Goal: Task Accomplishment & Management: Complete application form

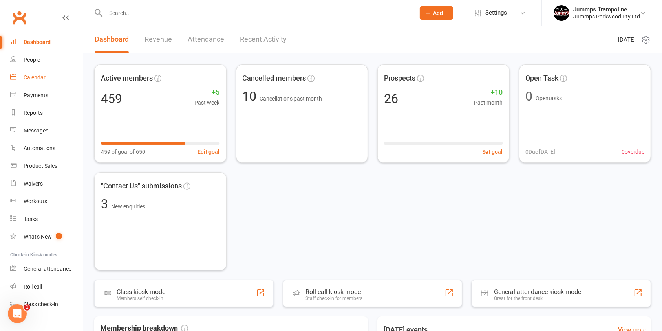
click at [56, 76] on link "Calendar" at bounding box center [46, 78] width 73 height 18
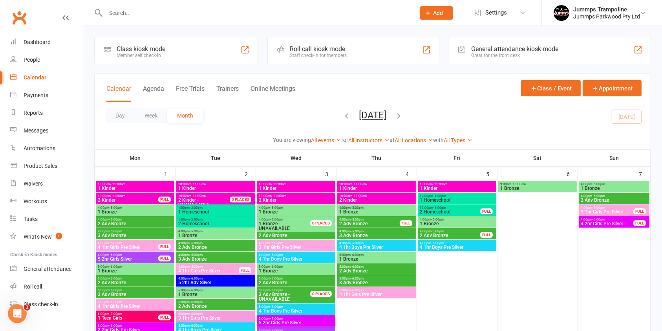
click at [450, 122] on div "Day Week Month [DATE] [DATE] Sun Mon Tue Wed Thu Fri Sat 31 01 02 03 04 05 06 0…" at bounding box center [373, 116] width 556 height 29
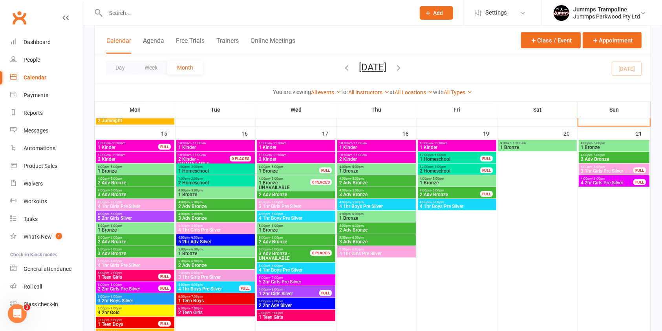
scroll to position [471, 0]
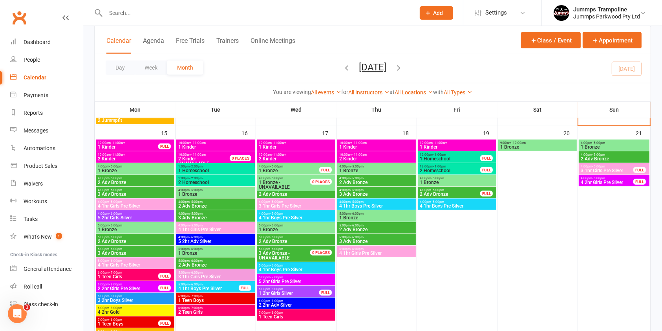
click at [214, 262] on span "2 Adv Bronze" at bounding box center [215, 264] width 75 height 5
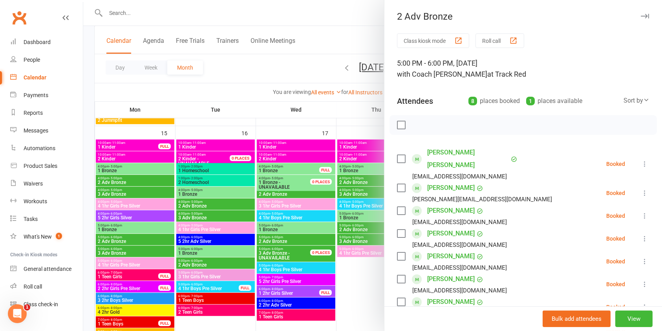
click at [250, 94] on div at bounding box center [372, 165] width 579 height 331
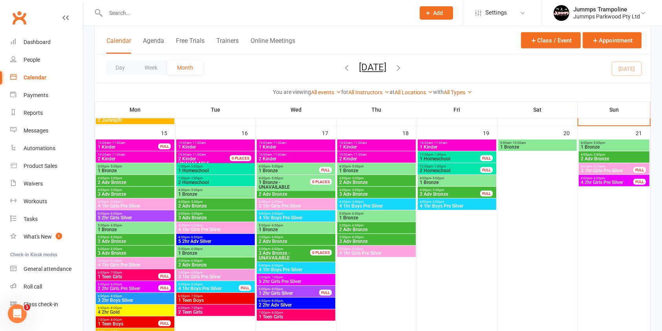
click at [357, 203] on span "4 1hr Boys Pre Silver" at bounding box center [376, 205] width 75 height 5
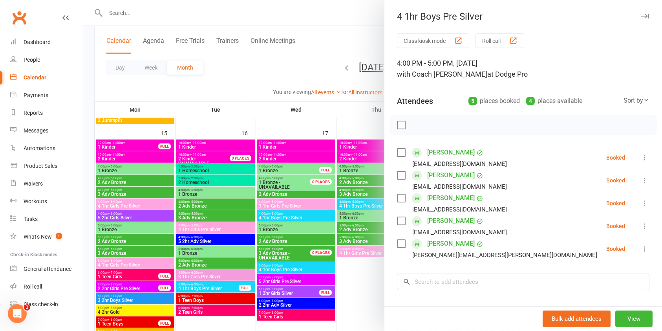
click at [150, 20] on div at bounding box center [372, 165] width 579 height 331
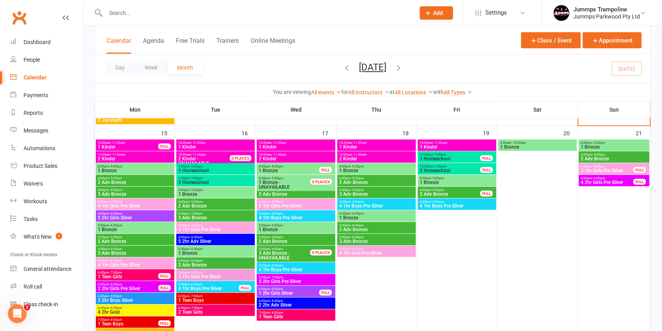
click at [426, 12] on icon at bounding box center [428, 12] width 7 height 7
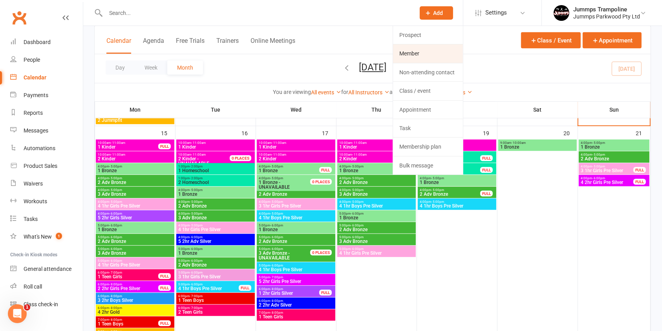
click at [420, 53] on link "Member" at bounding box center [428, 53] width 70 height 18
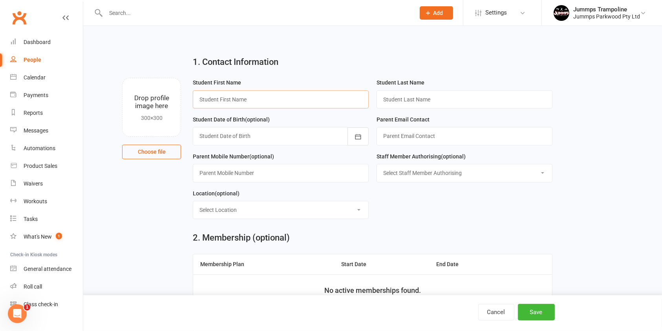
click at [296, 99] on input "text" at bounding box center [281, 99] width 176 height 18
type input "Kaylem"
click at [414, 97] on input "text" at bounding box center [464, 99] width 176 height 18
type input "[PERSON_NAME]"
click at [333, 139] on div at bounding box center [281, 136] width 176 height 18
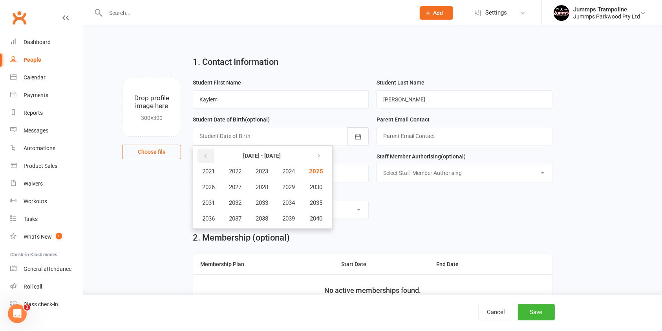
click at [206, 155] on icon "button" at bounding box center [205, 156] width 5 height 6
click at [258, 219] on span "2018" at bounding box center [262, 218] width 13 height 7
click at [250, 185] on span "May" at bounding box center [250, 186] width 11 height 7
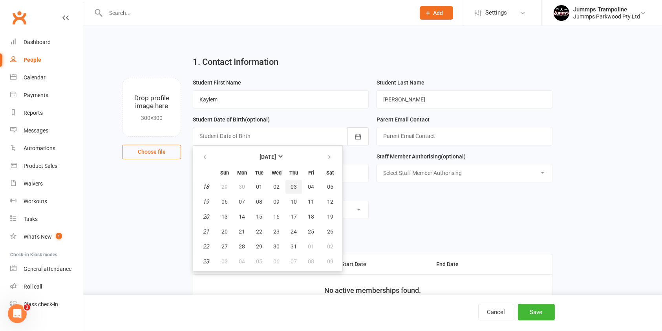
click at [287, 183] on button "03" at bounding box center [293, 186] width 16 height 14
type input "[DATE]"
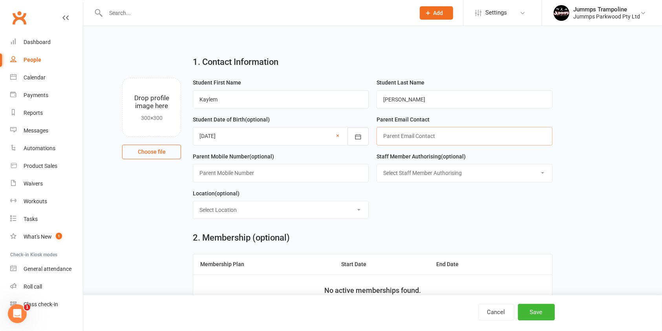
click at [408, 138] on input "text" at bounding box center [464, 136] width 176 height 18
type input "[EMAIL_ADDRESS][DOMAIN_NAME]"
click at [451, 234] on div "2. Membership (optional)" at bounding box center [372, 237] width 359 height 9
click at [333, 170] on input "text" at bounding box center [281, 173] width 176 height 18
click at [305, 172] on input "text" at bounding box center [281, 173] width 176 height 18
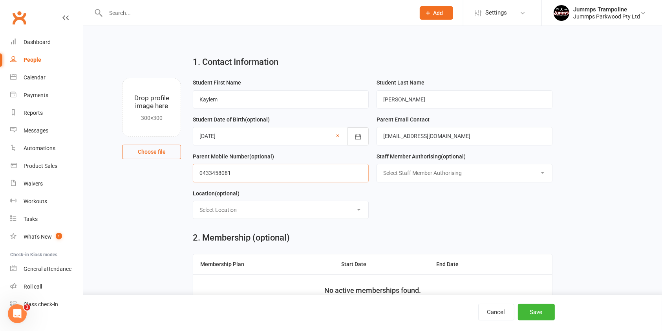
type input "0433458081"
click at [402, 178] on select "Select Staff Member Authorising Coach [PERSON_NAME] Coach [PERSON_NAME] Trampol…" at bounding box center [464, 172] width 175 height 17
select select "9"
click at [377, 164] on select "Select Staff Member Authorising Coach [PERSON_NAME] Coach [PERSON_NAME] Trampol…" at bounding box center [464, 172] width 175 height 17
click at [257, 205] on select "Select Location Bag Dodge Bag Dodge Pro Track Dodge Dodge Pro Dodge Pro Track R…" at bounding box center [280, 209] width 175 height 17
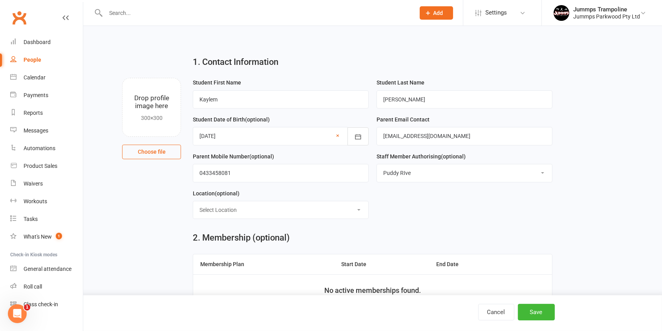
select select "5"
click at [193, 201] on select "Select Location Bag Dodge Bag Dodge Pro Track Dodge Dodge Pro Dodge Pro Track R…" at bounding box center [280, 209] width 175 height 17
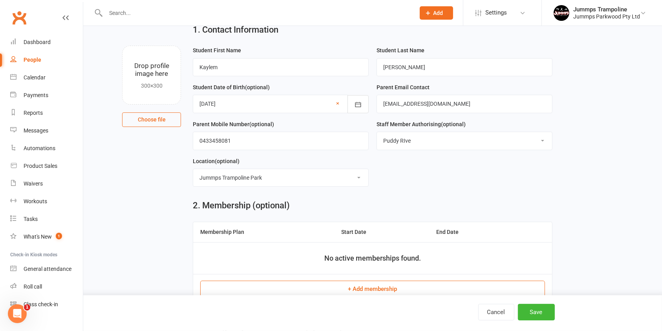
click at [345, 181] on select "Select Location Bag Dodge Bag Dodge Pro Track Dodge Dodge Pro Dodge Pro Track R…" at bounding box center [280, 177] width 175 height 17
select select
click at [193, 169] on select "Select Location Bag Dodge Bag Dodge Pro Track Dodge Dodge Pro Dodge Pro Track R…" at bounding box center [280, 177] width 175 height 17
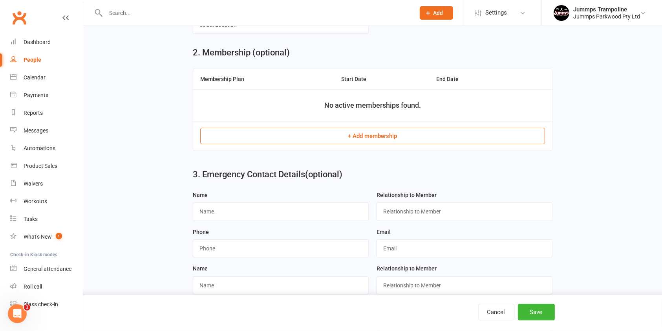
scroll to position [185, 0]
click at [308, 204] on input "text" at bounding box center [281, 211] width 176 height 18
type input "[PERSON_NAME]"
click at [456, 211] on input "text" at bounding box center [464, 211] width 176 height 18
type input "mother"
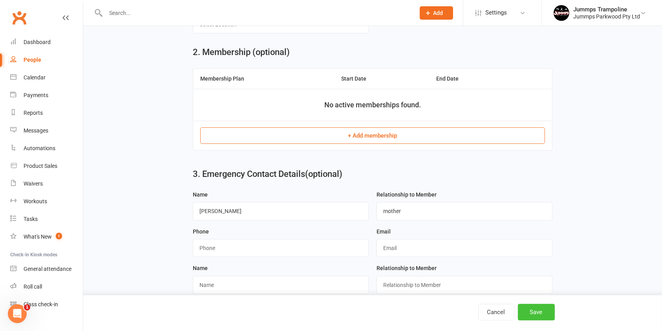
click at [531, 314] on button "Save" at bounding box center [536, 311] width 37 height 16
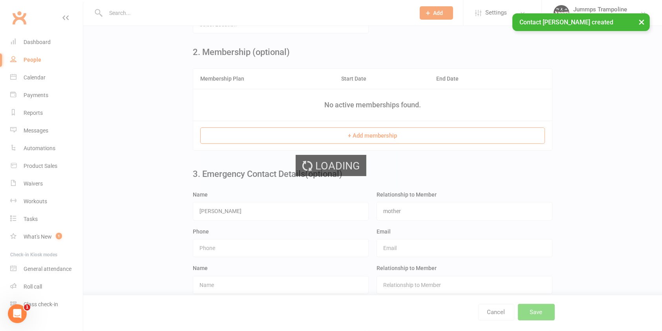
scroll to position [0, 0]
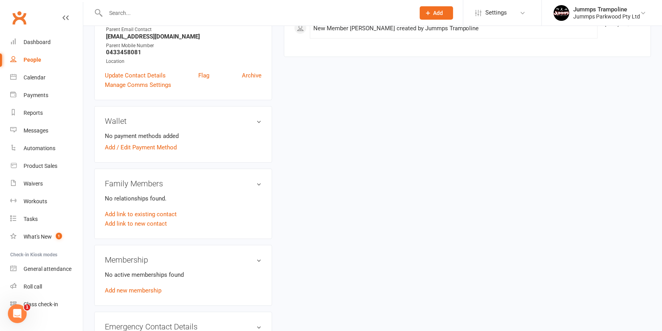
scroll to position [146, 0]
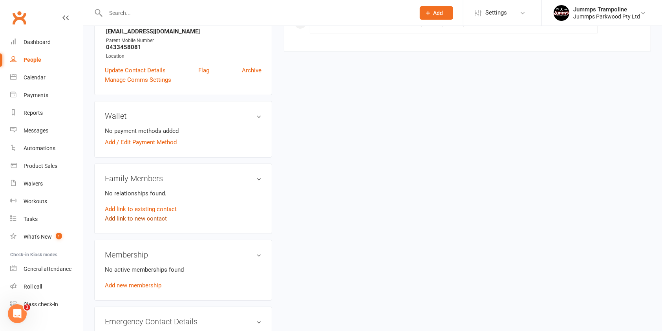
click at [150, 218] on link "Add link to new contact" at bounding box center [136, 218] width 62 height 9
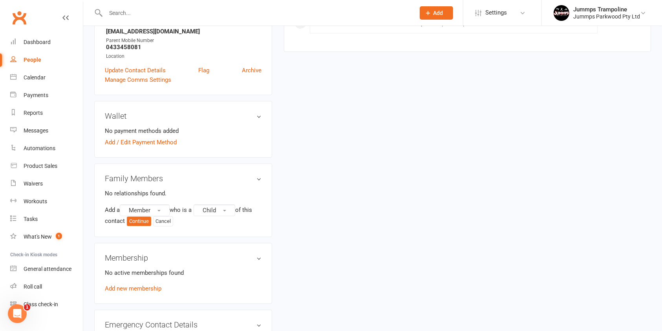
click at [348, 204] on div "upload photo [PERSON_NAME] Added [DATE] Cancelled member [DEMOGRAPHIC_DATA] Con…" at bounding box center [372, 303] width 568 height 824
click at [154, 210] on button "Member" at bounding box center [145, 210] width 50 height 12
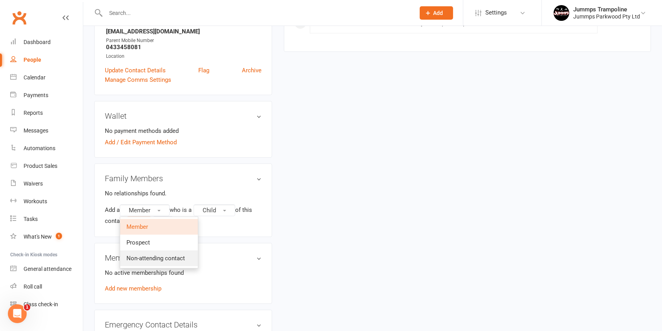
click at [164, 258] on span "Non-attending contact" at bounding box center [155, 257] width 58 height 7
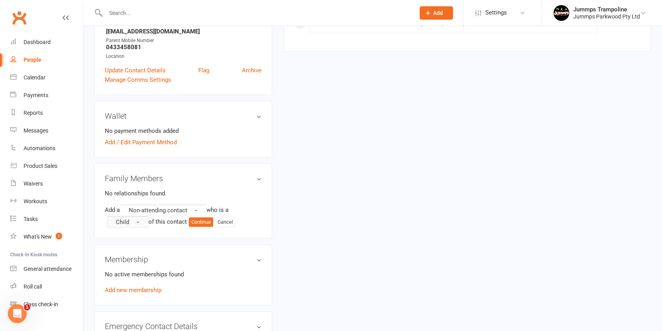
click at [133, 218] on button "Child" at bounding box center [128, 222] width 42 height 12
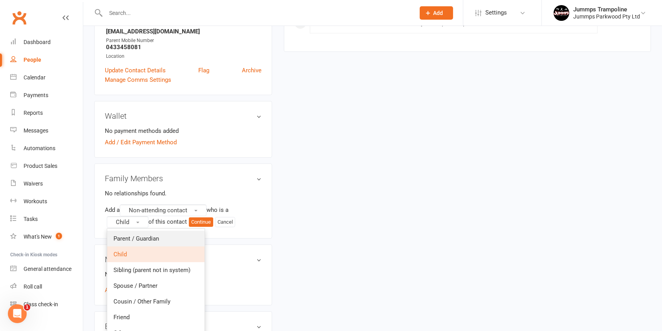
click at [134, 232] on link "Parent / Guardian" at bounding box center [155, 238] width 97 height 16
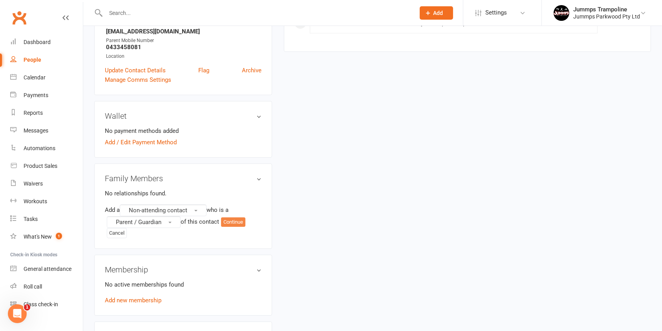
click at [232, 221] on button "Continue" at bounding box center [233, 221] width 24 height 9
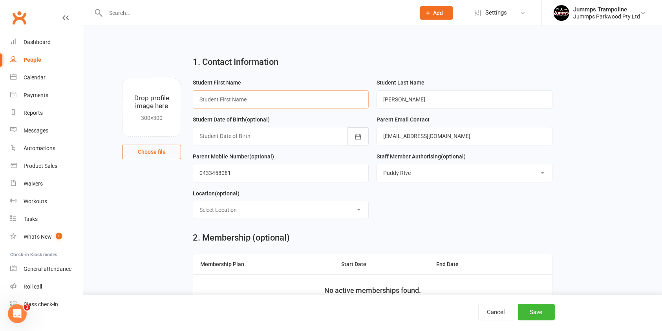
click at [301, 99] on input "text" at bounding box center [281, 99] width 176 height 18
type input "[PERSON_NAME]"
click at [535, 306] on button "Save" at bounding box center [536, 311] width 37 height 16
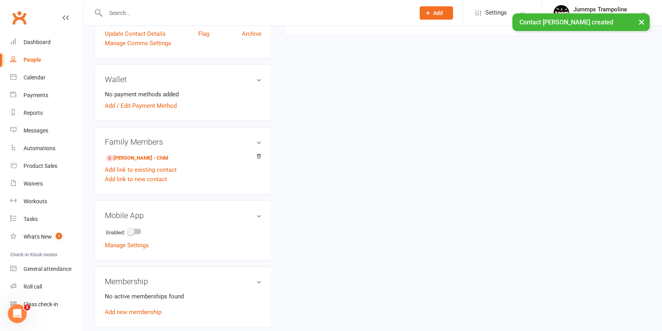
scroll to position [208, 0]
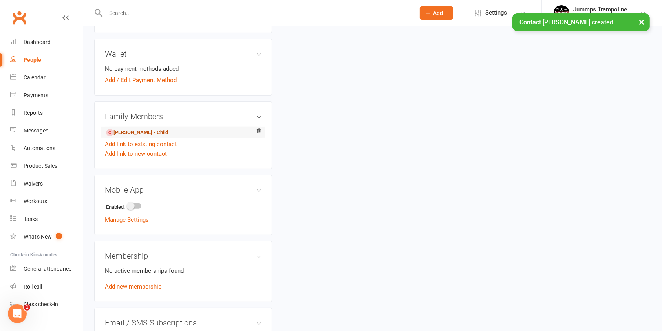
click at [138, 129] on link "[PERSON_NAME] - Child" at bounding box center [137, 132] width 62 height 8
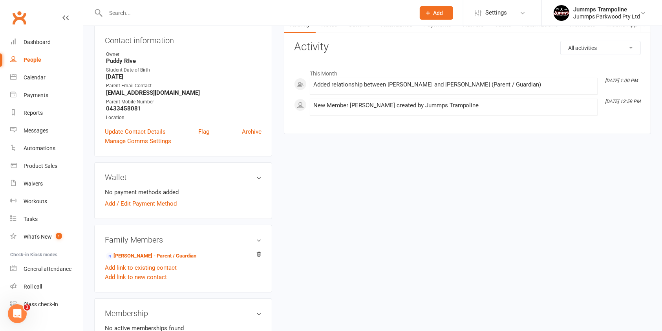
scroll to position [119, 0]
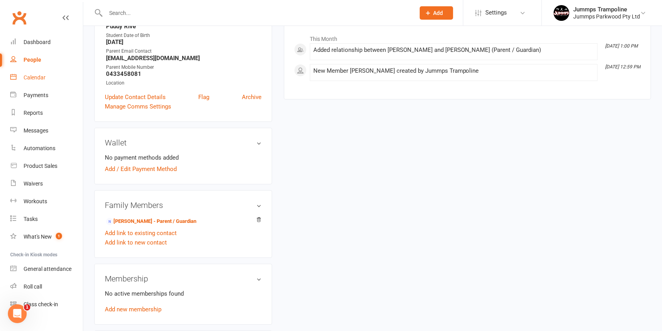
click at [44, 74] on div "Calendar" at bounding box center [35, 77] width 22 height 6
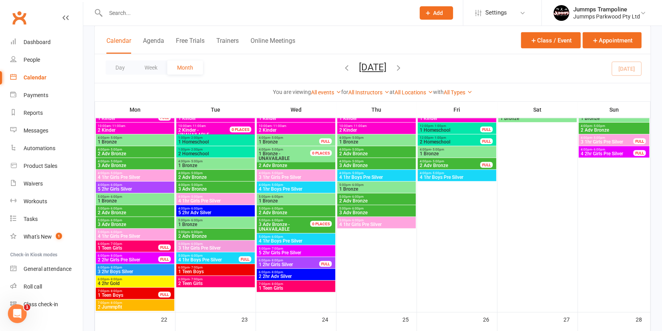
scroll to position [500, 0]
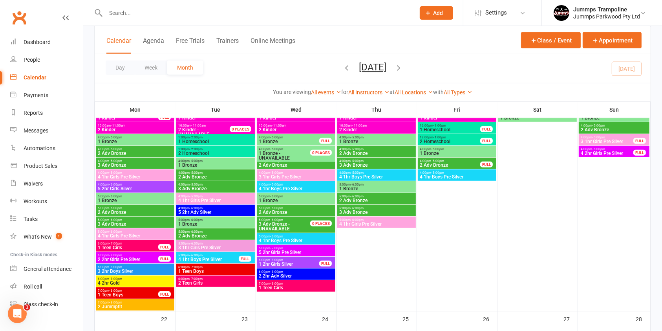
click at [382, 175] on span "4 1hr Boys Pre Silver" at bounding box center [376, 176] width 75 height 5
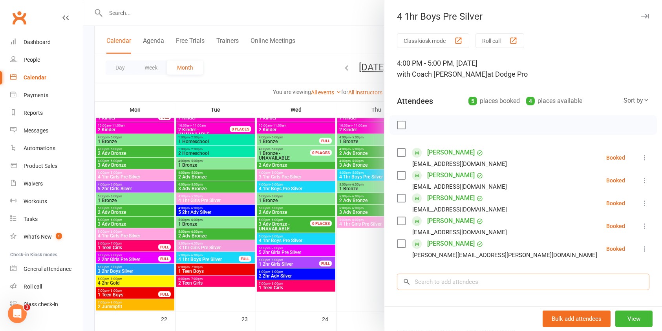
click at [459, 287] on input "search" at bounding box center [523, 281] width 252 height 16
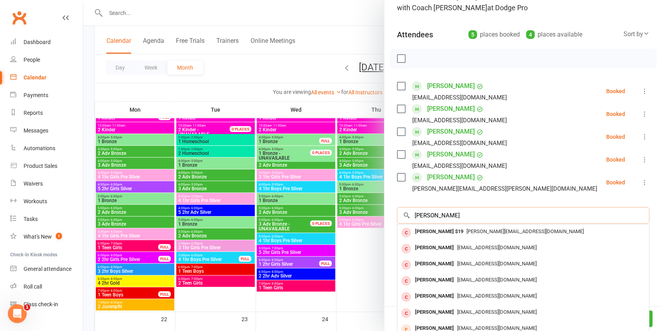
scroll to position [95, 0]
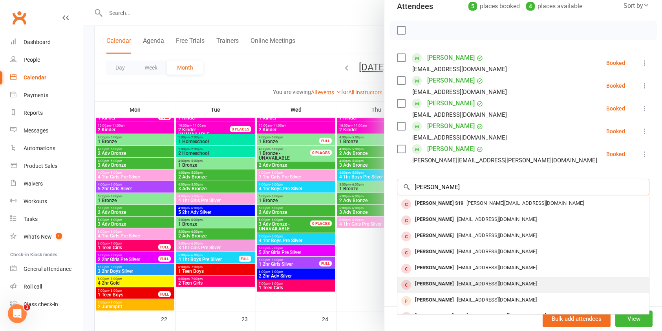
type input "[PERSON_NAME]"
click at [515, 281] on span "[EMAIL_ADDRESS][DOMAIN_NAME]" at bounding box center [497, 283] width 80 height 6
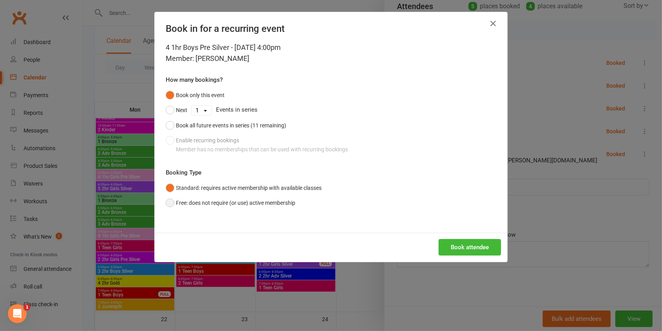
click at [232, 205] on button "Free: does not require (or use) active membership" at bounding box center [231, 202] width 130 height 15
click at [452, 244] on button "Book attendee" at bounding box center [470, 247] width 62 height 16
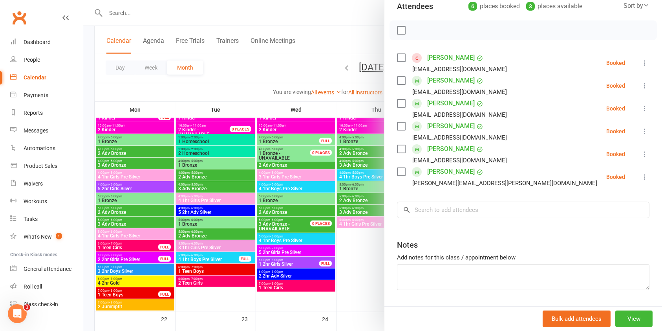
click at [276, 76] on div at bounding box center [372, 165] width 579 height 331
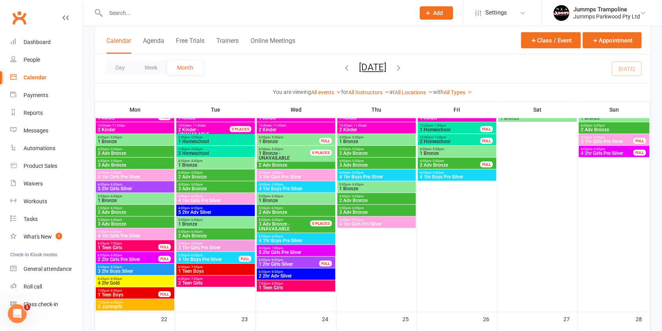
click at [377, 174] on span "4 1hr Boys Pre Silver" at bounding box center [376, 176] width 75 height 5
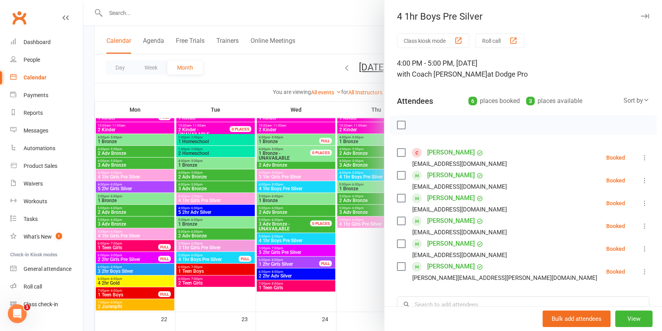
click at [437, 151] on link "[PERSON_NAME]" at bounding box center [451, 152] width 48 height 13
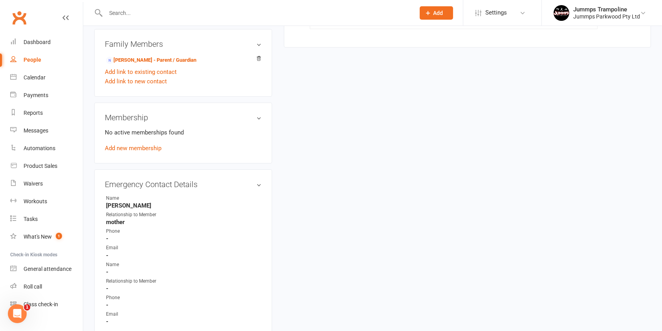
scroll to position [281, 0]
click at [136, 148] on link "Add new membership" at bounding box center [133, 147] width 57 height 7
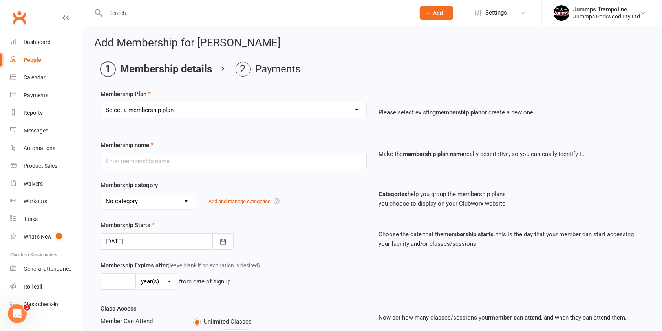
click at [248, 113] on select "Select a membership plan Create new Membership Plan Student Registration Fee - …" at bounding box center [233, 110] width 265 height 16
select select "8"
click at [101, 102] on select "Select a membership plan Create new Membership Plan Student Registration Fee - …" at bounding box center [233, 110] width 265 height 16
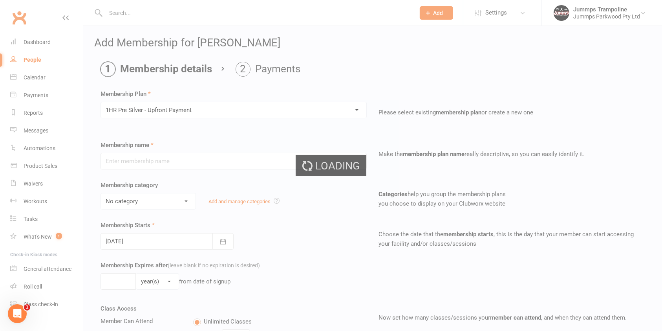
type input "1HR Pre Silver - Upfront Payment"
select select "10"
type input "10"
select select "1"
type input "10"
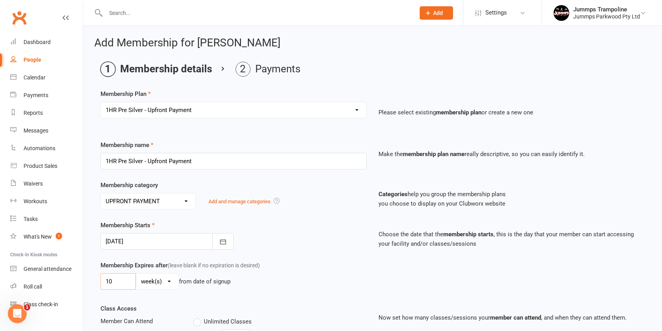
click at [126, 279] on input "10" at bounding box center [117, 281] width 35 height 16
type input "2"
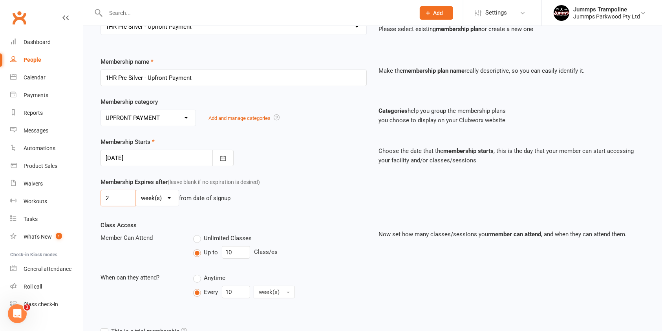
scroll to position [87, 0]
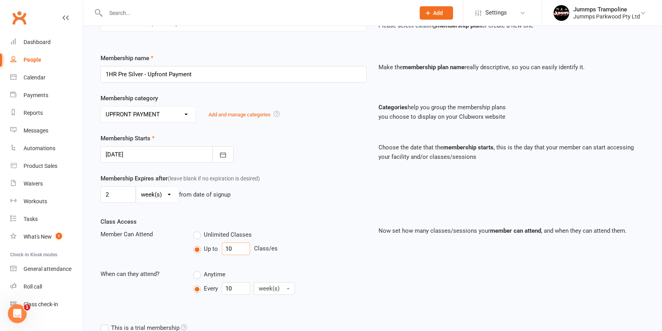
click at [233, 248] on input "10" at bounding box center [236, 248] width 28 height 13
type input "1"
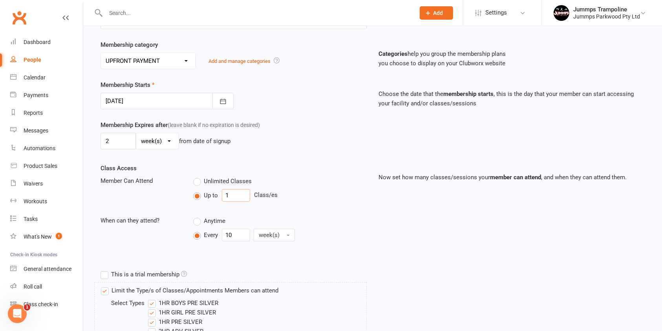
scroll to position [141, 0]
click at [238, 236] on input "10" at bounding box center [236, 234] width 28 height 13
type input "10"
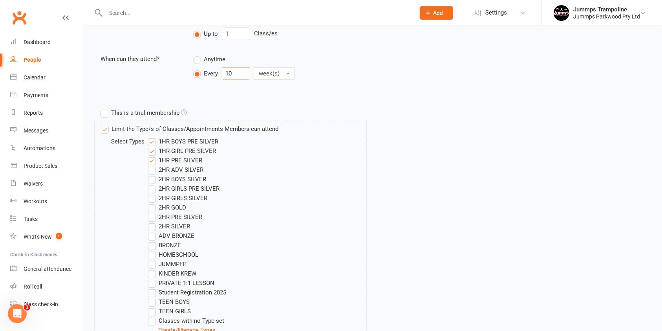
scroll to position [300, 0]
click at [106, 112] on label "This is a trial membership" at bounding box center [143, 113] width 86 height 9
click at [106, 109] on input "This is a trial membership" at bounding box center [102, 109] width 5 height 0
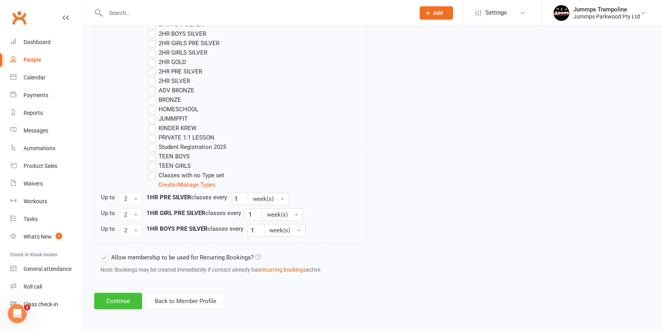
click at [108, 298] on button "Continue" at bounding box center [118, 300] width 48 height 16
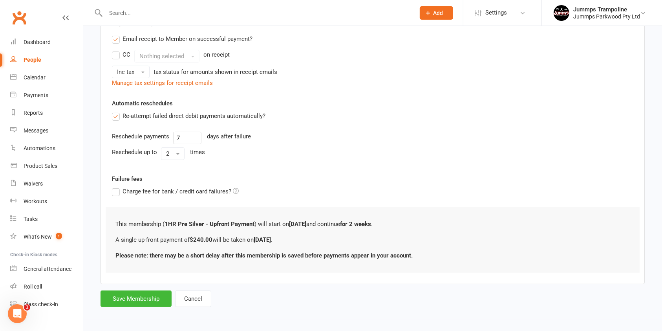
scroll to position [0, 0]
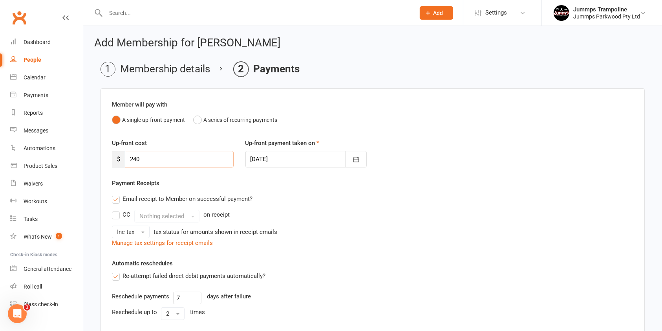
click at [168, 163] on input "240" at bounding box center [179, 159] width 109 height 16
type input "24"
click at [315, 214] on div "CC Nothing selected on receipt" at bounding box center [372, 216] width 521 height 13
click at [448, 253] on div "Member will pay with A single up-front payment A series of recurring payments U…" at bounding box center [372, 265] width 544 height 355
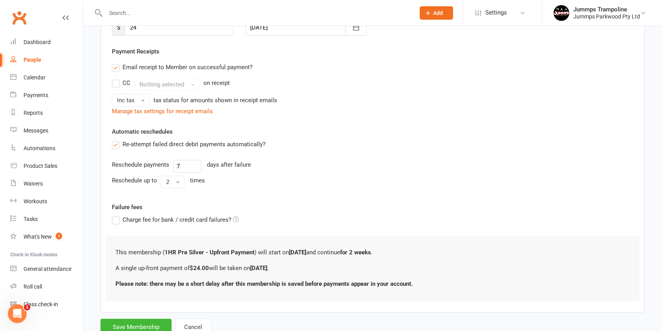
scroll to position [159, 0]
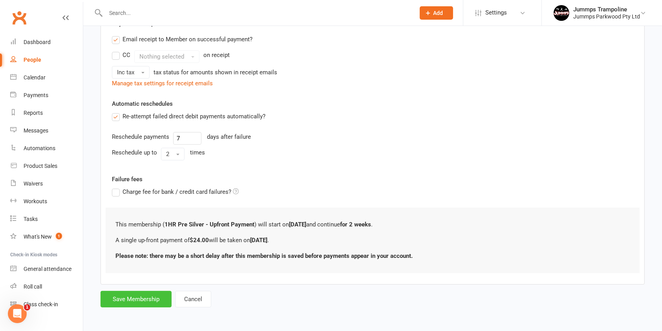
click at [136, 294] on button "Save Membership" at bounding box center [135, 299] width 71 height 16
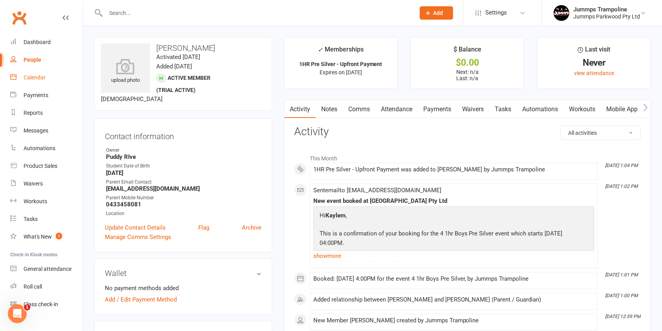
click at [38, 80] on div "Calendar" at bounding box center [35, 77] width 22 height 6
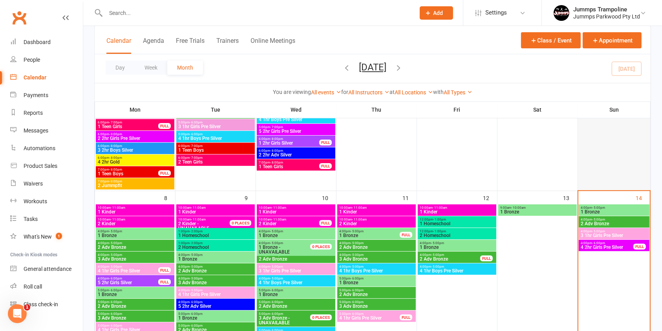
scroll to position [203, 0]
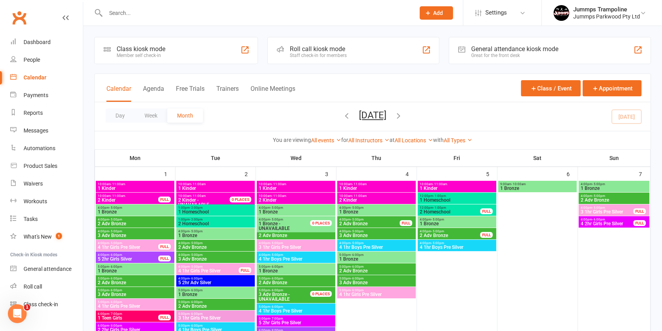
click at [592, 198] on span "2 Adv Bronze" at bounding box center [614, 199] width 68 height 5
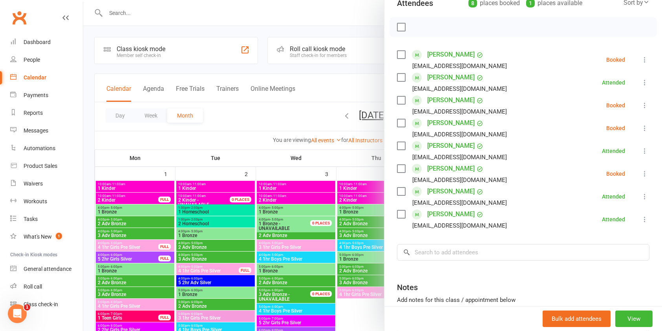
scroll to position [97, 0]
click at [308, 103] on div at bounding box center [372, 165] width 579 height 331
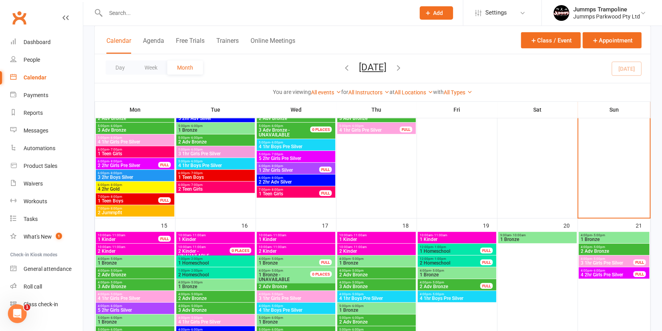
scroll to position [378, 0]
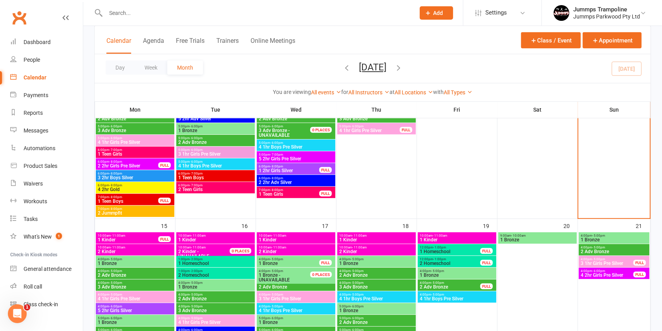
click at [594, 249] on span "2 Adv Bronze" at bounding box center [614, 251] width 68 height 5
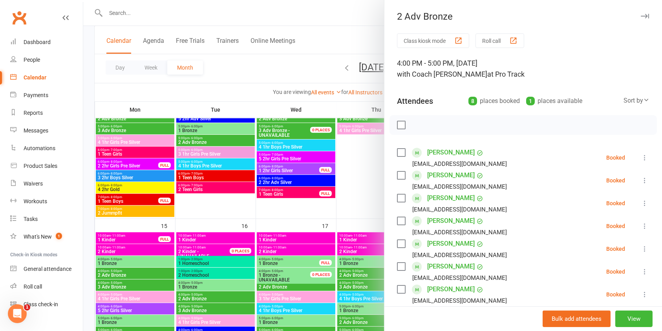
scroll to position [53, 0]
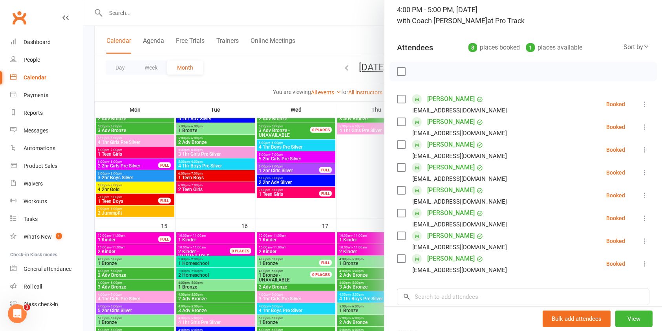
click at [294, 67] on div at bounding box center [372, 165] width 579 height 331
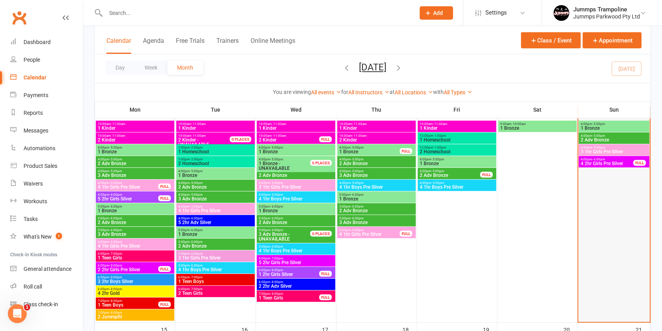
scroll to position [252, 0]
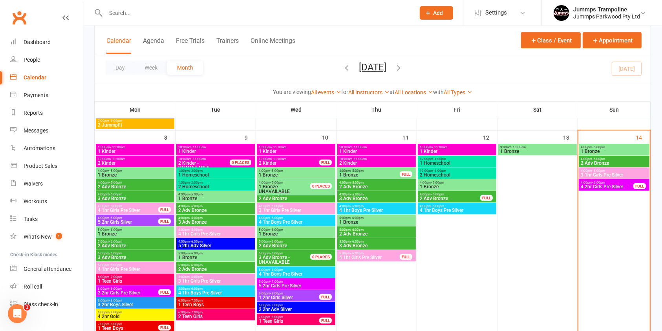
click at [608, 159] on span "4:00pm - 5:00pm" at bounding box center [614, 159] width 68 height 4
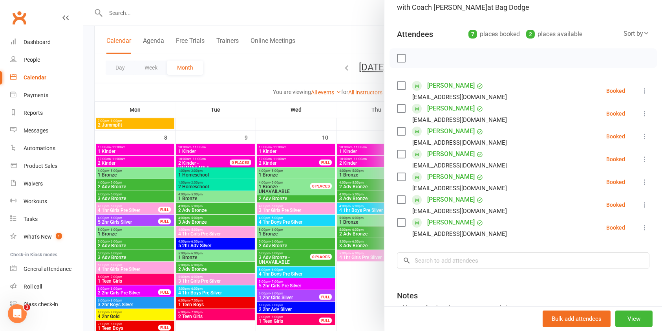
scroll to position [76, 0]
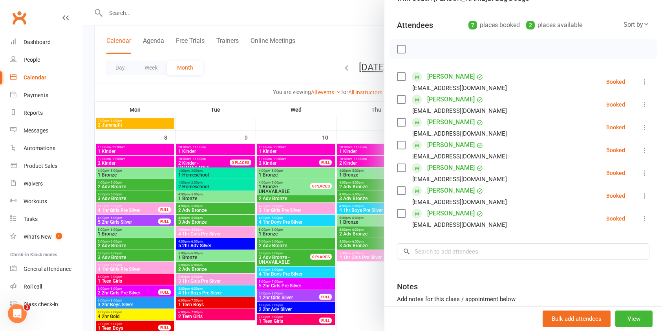
click at [257, 77] on div at bounding box center [372, 165] width 579 height 331
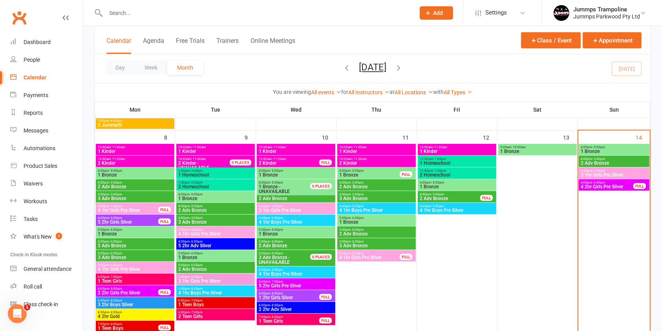
click at [257, 77] on div "Day Week Month [DATE] [DATE] Sun Mon Tue Wed Thu Fri Sat 31 01 02 03 04 05 06 0…" at bounding box center [373, 68] width 556 height 29
